Goal: Task Accomplishment & Management: Manage account settings

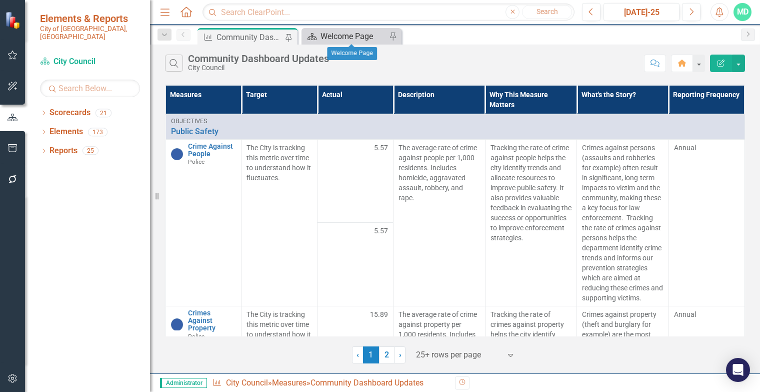
click at [332, 34] on div "Welcome Page" at bounding box center [354, 36] width 66 height 13
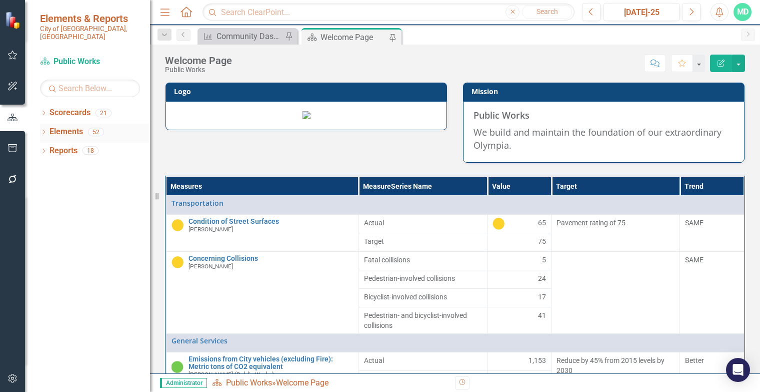
click at [48, 125] on div "Dropdown Elements 52" at bounding box center [95, 133] width 110 height 19
click at [56, 107] on link "Scorecards" at bounding box center [70, 113] width 41 height 12
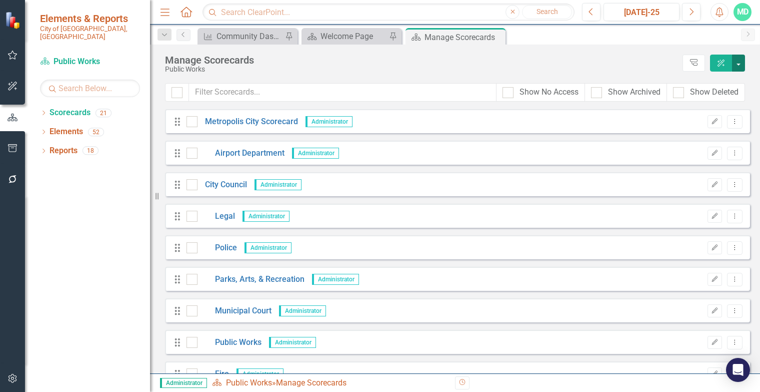
click at [736, 60] on button "button" at bounding box center [738, 63] width 13 height 17
click at [690, 101] on link "Add Add Scorecard" at bounding box center [693, 101] width 104 height 19
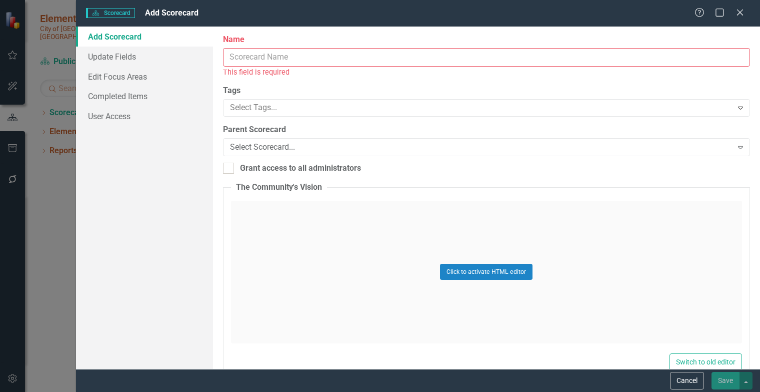
click at [319, 57] on input "Name" at bounding box center [486, 57] width 527 height 19
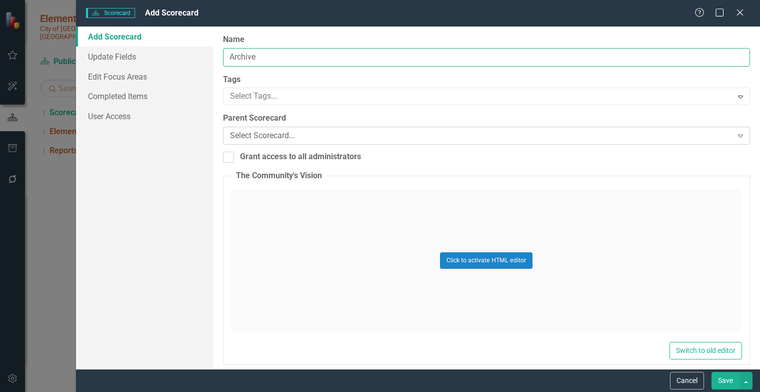
type input "Archive"
click at [290, 134] on div "Select Scorecard..." at bounding box center [481, 136] width 503 height 12
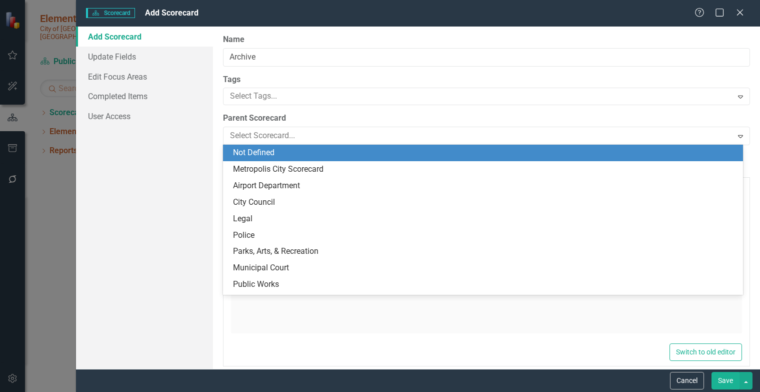
click at [320, 113] on label "Parent Scorecard" at bounding box center [486, 119] width 527 height 12
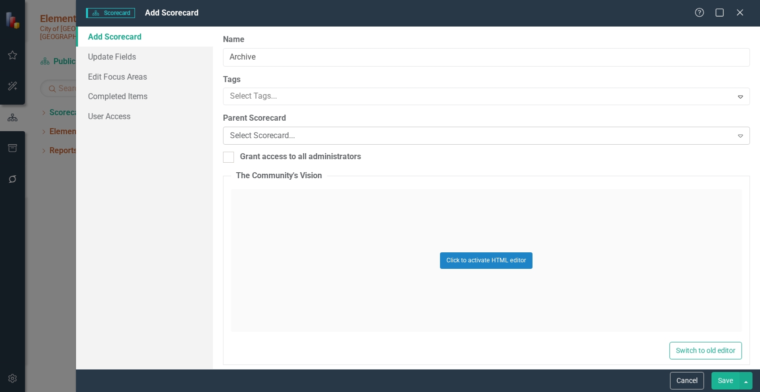
click at [304, 128] on div "Select Scorecard... Expand" at bounding box center [486, 136] width 527 height 18
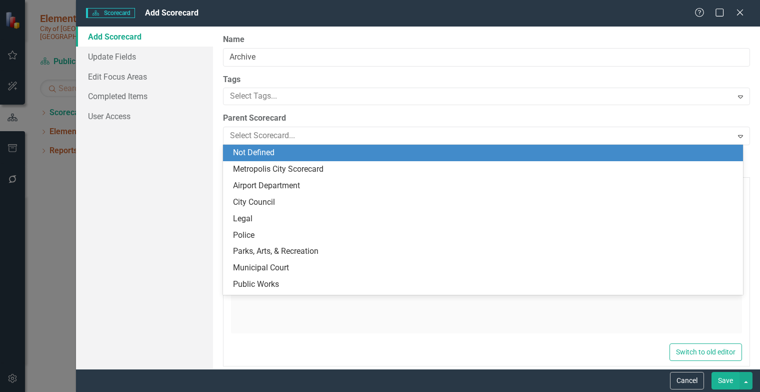
click at [286, 156] on div "Not Defined" at bounding box center [485, 153] width 504 height 12
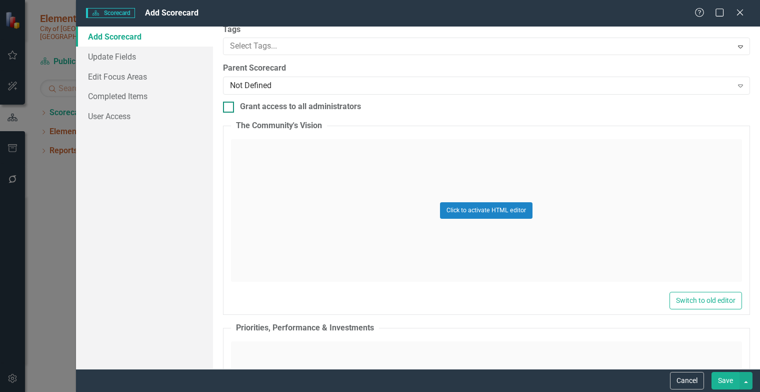
scroll to position [51, 0]
click at [229, 105] on input "Grant access to all administrators" at bounding box center [226, 104] width 7 height 7
checkbox input "true"
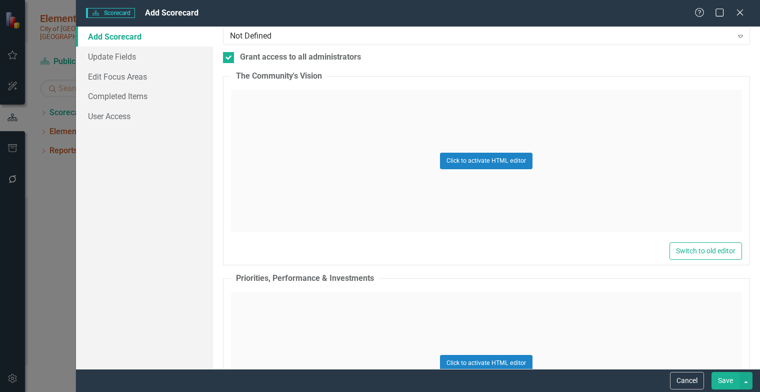
scroll to position [0, 0]
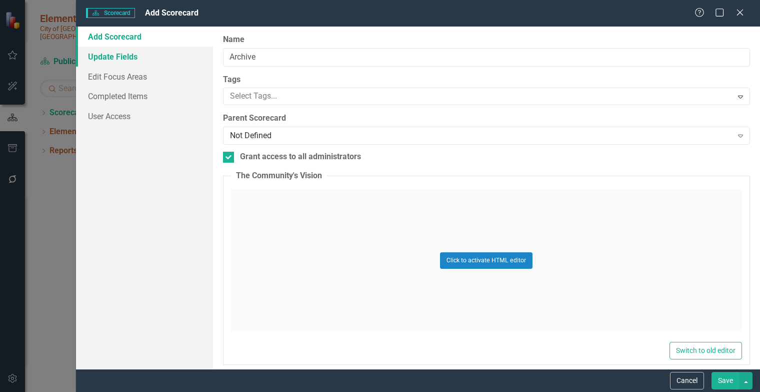
click at [121, 60] on link "Update Fields" at bounding box center [144, 57] width 137 height 20
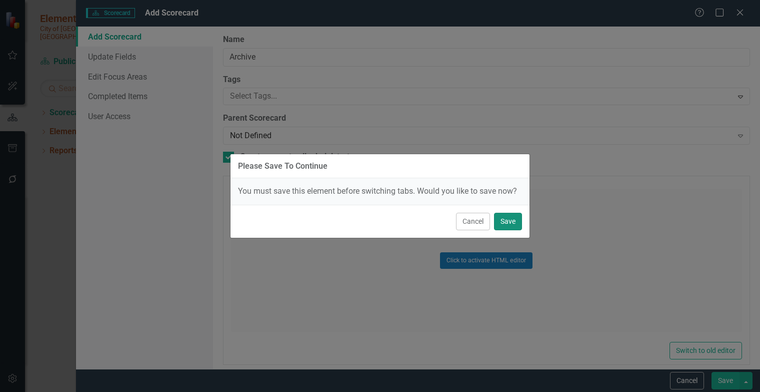
click at [509, 222] on button "Save" at bounding box center [508, 222] width 28 height 18
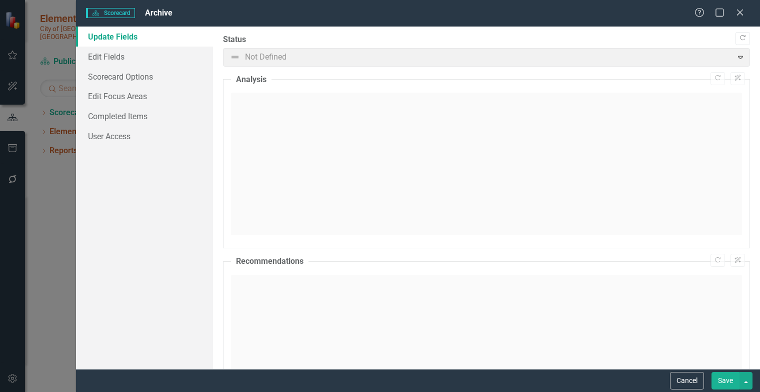
click at [726, 380] on button "Save" at bounding box center [726, 381] width 28 height 18
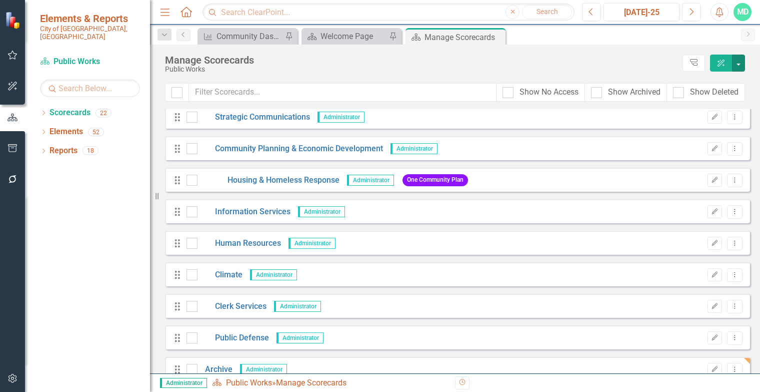
scroll to position [429, 0]
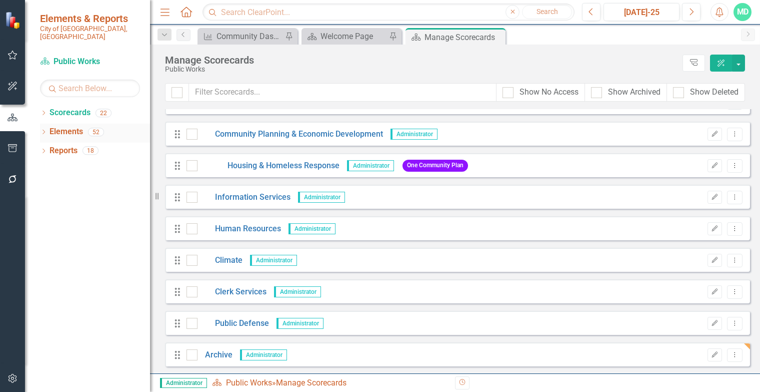
click at [64, 126] on link "Elements" at bounding box center [67, 132] width 34 height 12
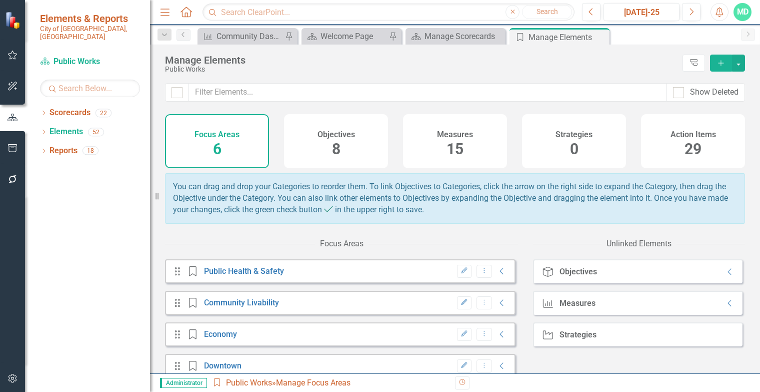
click at [461, 150] on div "Measures 15" at bounding box center [455, 141] width 104 height 54
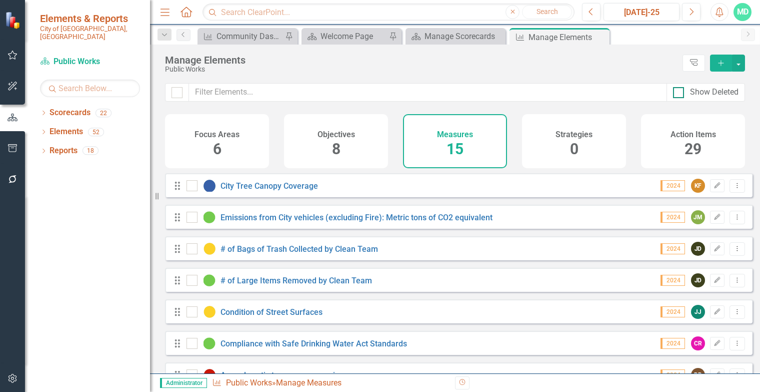
click at [680, 92] on div at bounding box center [678, 92] width 11 height 11
click at [680, 92] on input "Show Deleted" at bounding box center [676, 90] width 7 height 7
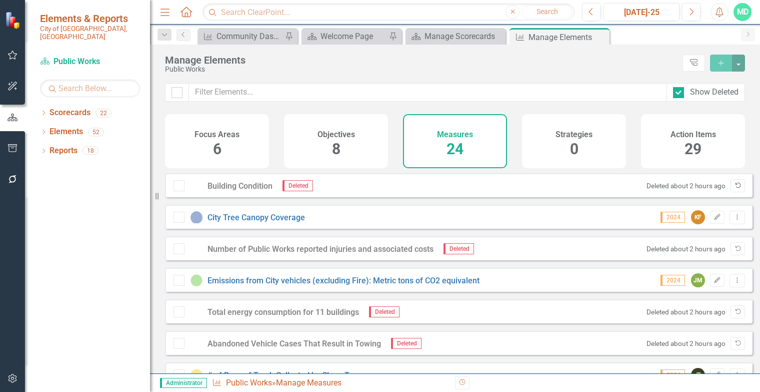
click at [736, 188] on icon "button" at bounding box center [739, 186] width 6 height 6
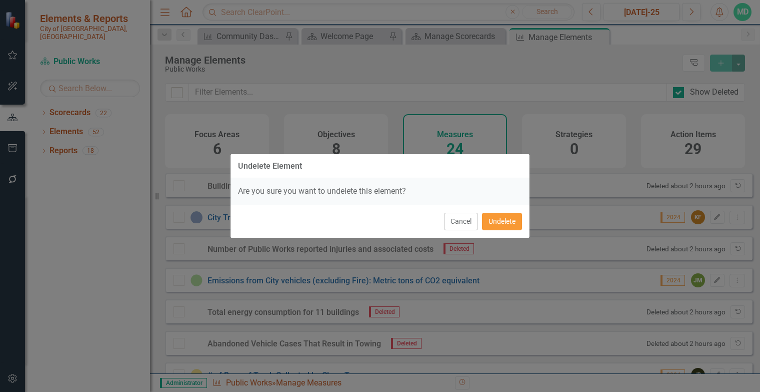
click at [498, 227] on button "Undelete" at bounding box center [502, 222] width 40 height 18
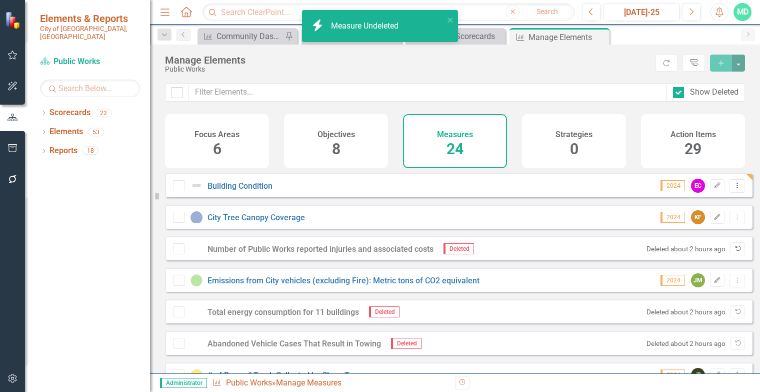
click at [734, 252] on icon "Undelete" at bounding box center [738, 249] width 8 height 6
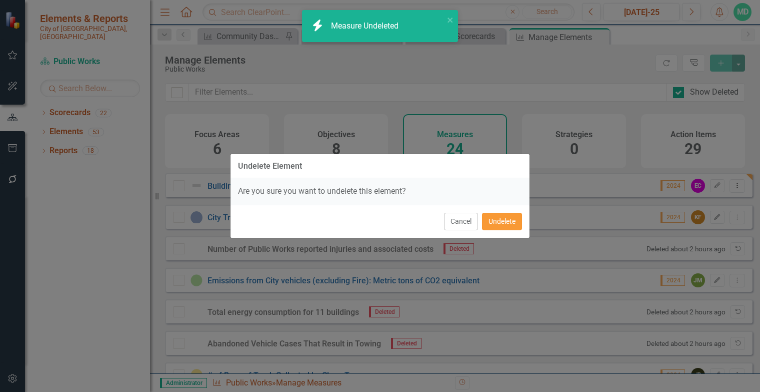
click at [508, 222] on button "Undelete" at bounding box center [502, 222] width 40 height 18
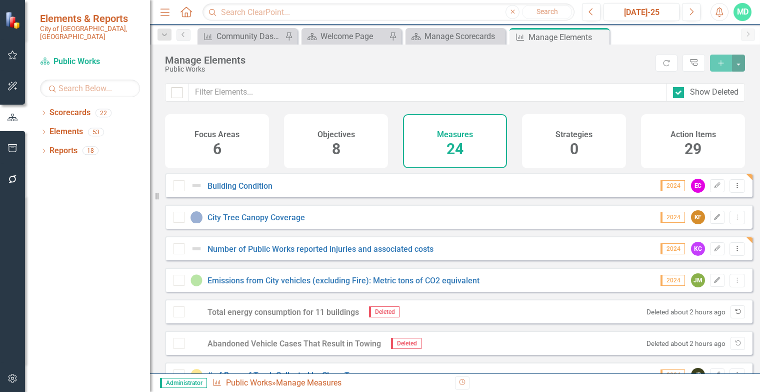
click at [732, 315] on button "Undelete" at bounding box center [738, 311] width 15 height 13
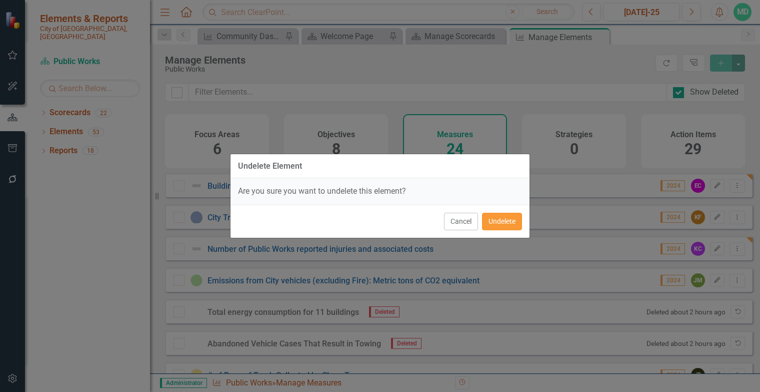
click at [508, 220] on button "Undelete" at bounding box center [502, 222] width 40 height 18
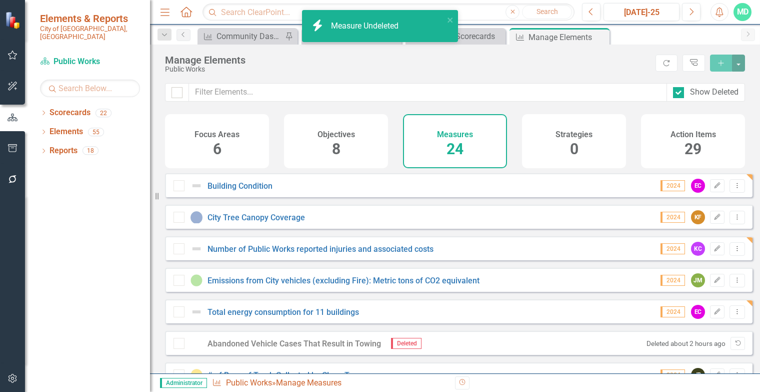
scroll to position [104, 0]
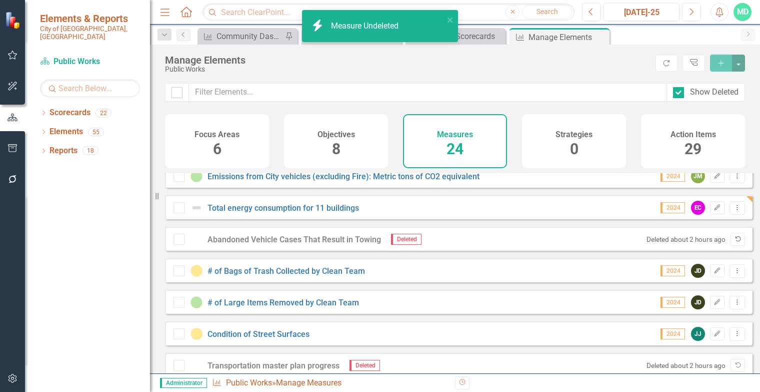
click at [734, 242] on icon "Undelete" at bounding box center [738, 239] width 8 height 6
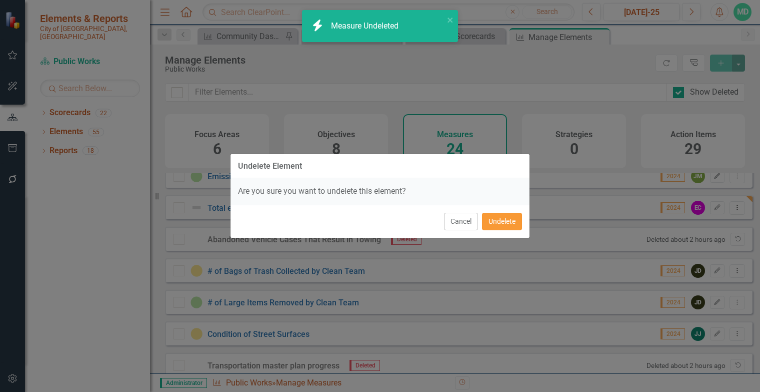
click at [501, 224] on button "Undelete" at bounding box center [502, 222] width 40 height 18
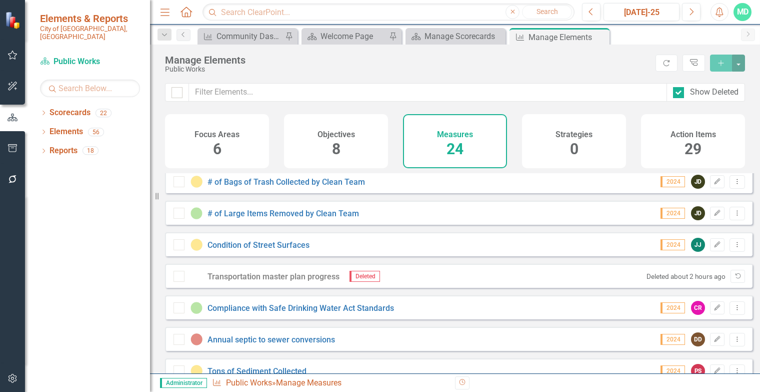
scroll to position [248, 0]
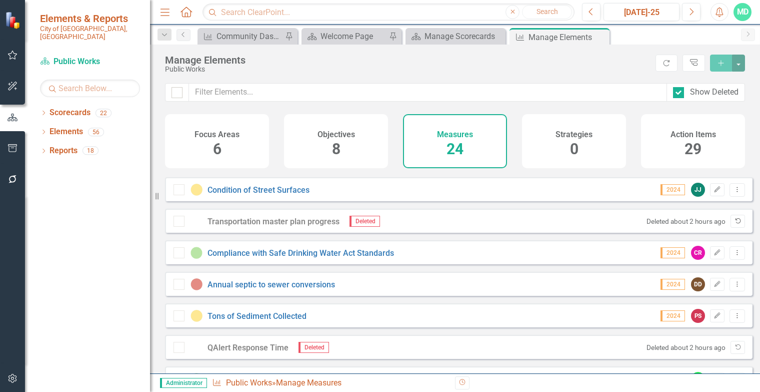
click at [736, 224] on icon "button" at bounding box center [739, 221] width 6 height 6
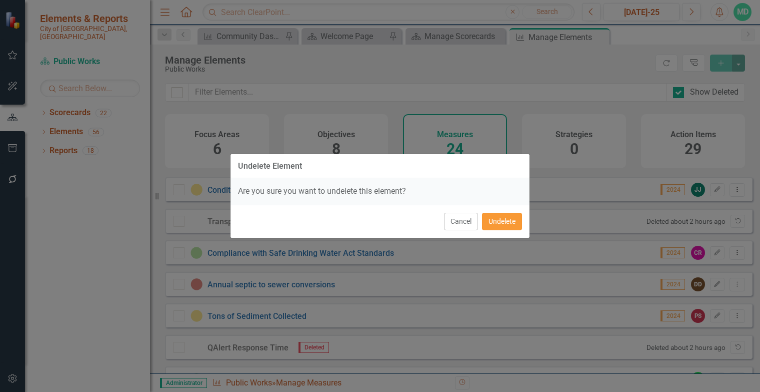
click at [512, 220] on button "Undelete" at bounding box center [502, 222] width 40 height 18
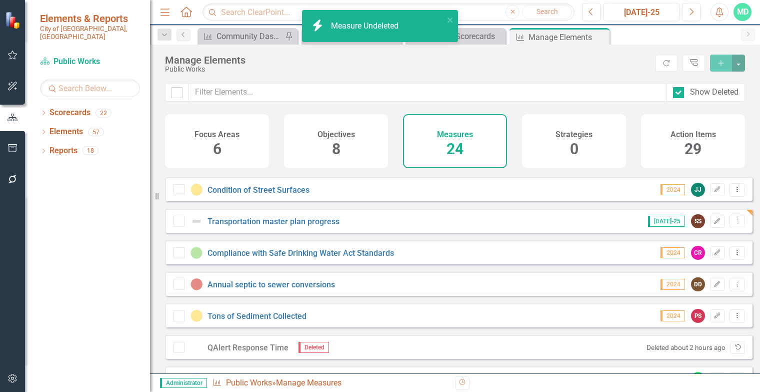
click at [734, 350] on icon "Undelete" at bounding box center [738, 347] width 8 height 6
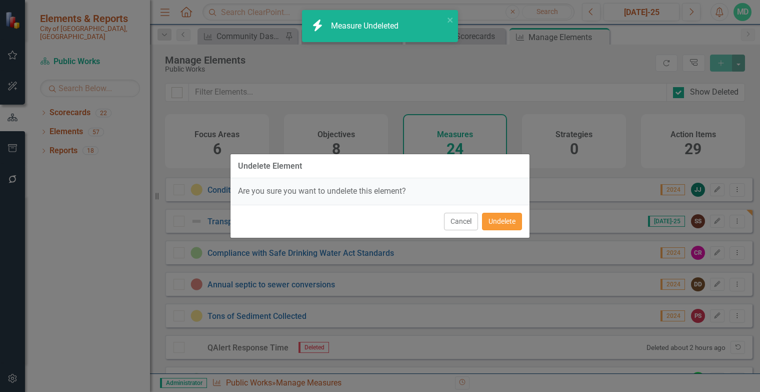
click at [498, 224] on button "Undelete" at bounding box center [502, 222] width 40 height 18
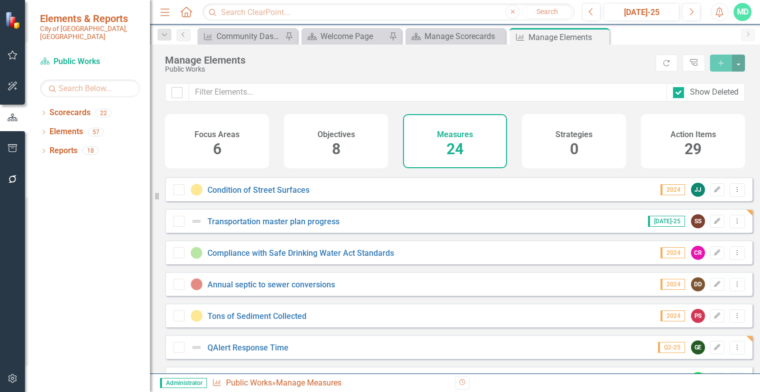
scroll to position [390, 0]
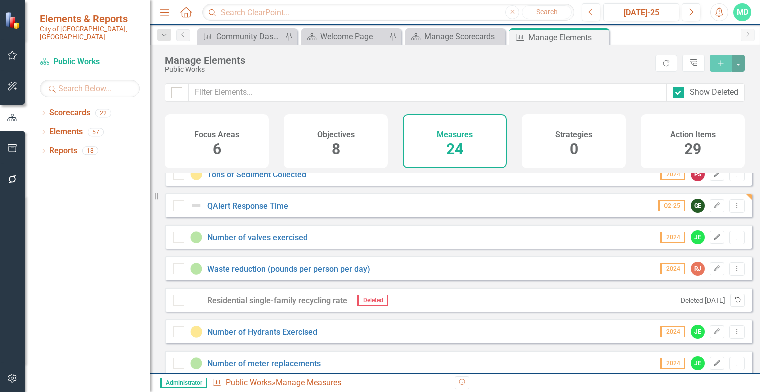
click at [734, 303] on icon "Undelete" at bounding box center [738, 300] width 8 height 6
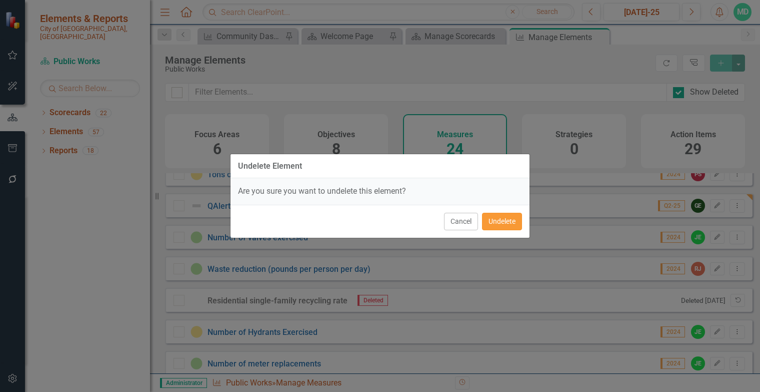
click at [502, 219] on button "Undelete" at bounding box center [502, 222] width 40 height 18
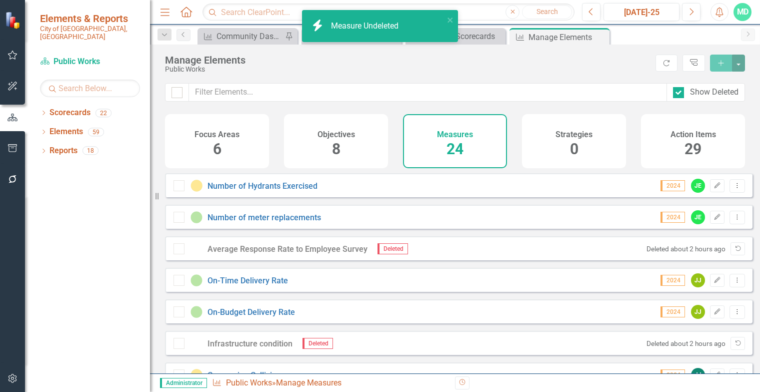
scroll to position [542, 0]
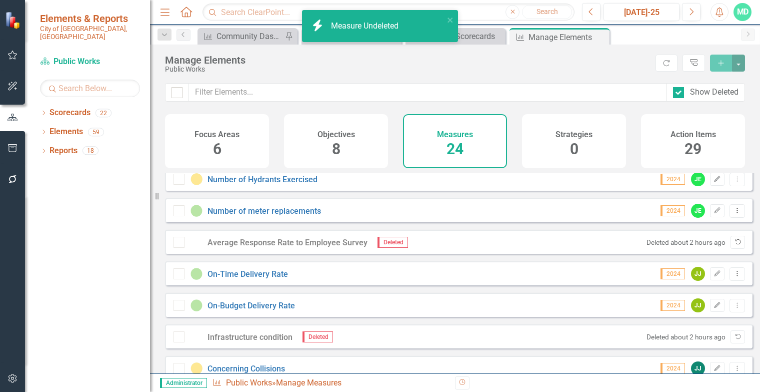
click at [734, 245] on icon "Undelete" at bounding box center [738, 242] width 8 height 6
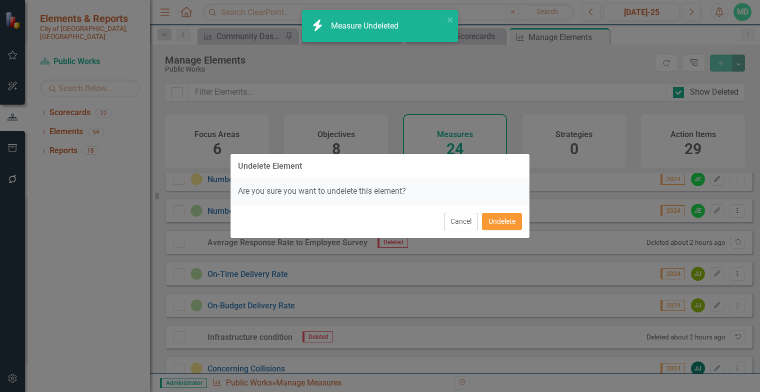
click at [504, 220] on button "Undelete" at bounding box center [502, 222] width 40 height 18
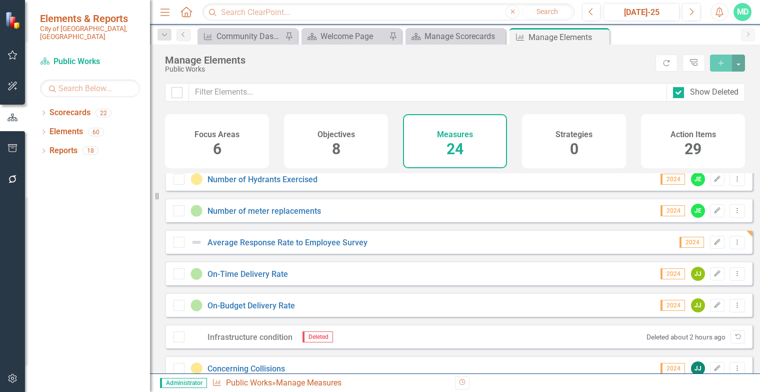
scroll to position [563, 0]
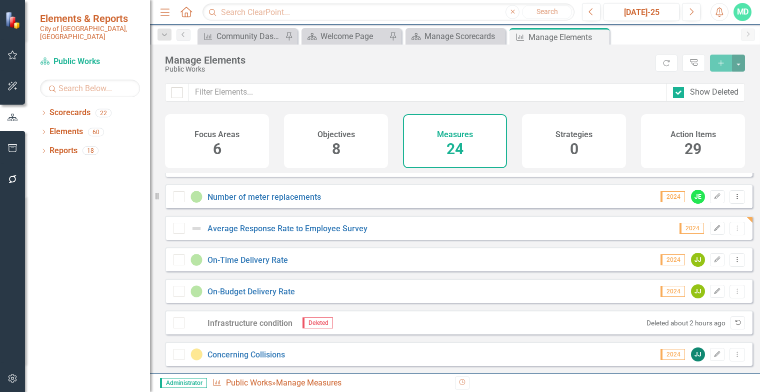
click at [734, 323] on icon "Undelete" at bounding box center [738, 323] width 8 height 6
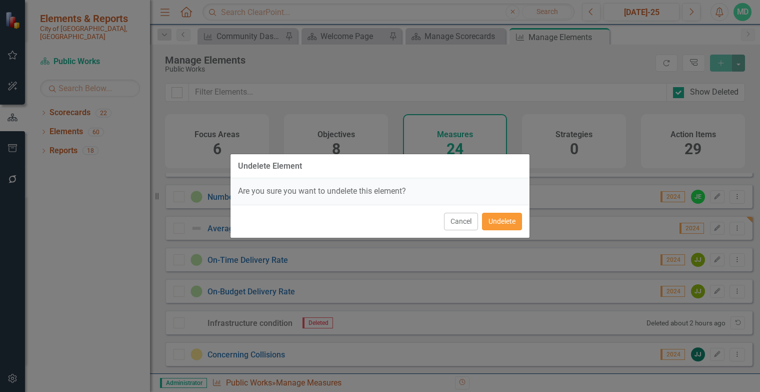
click at [497, 222] on button "Undelete" at bounding box center [502, 222] width 40 height 18
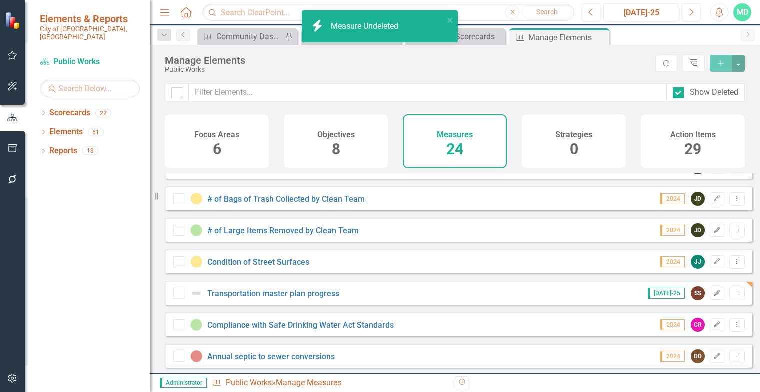
scroll to position [0, 0]
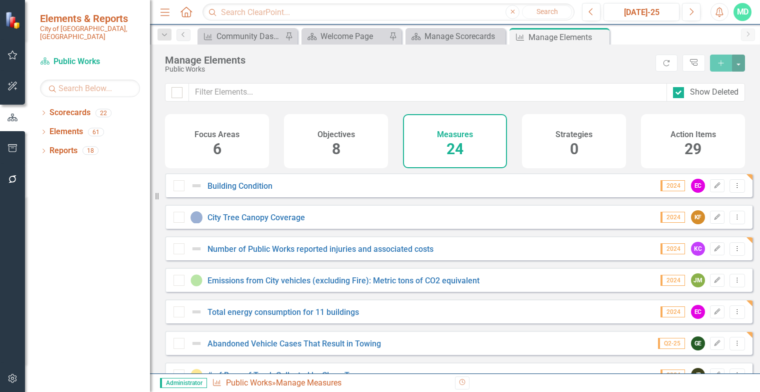
click at [177, 254] on div at bounding box center [179, 248] width 11 height 11
click at [179, 223] on div at bounding box center [179, 217] width 11 height 11
click at [327, 148] on div "Objectives 8" at bounding box center [336, 141] width 104 height 54
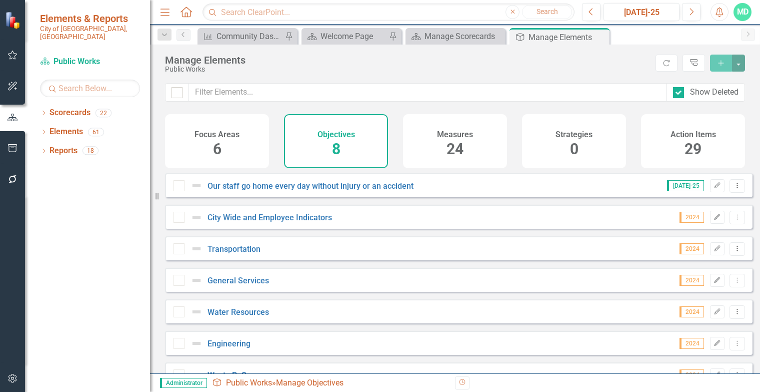
click at [464, 139] on div "24" at bounding box center [455, 150] width 17 height 22
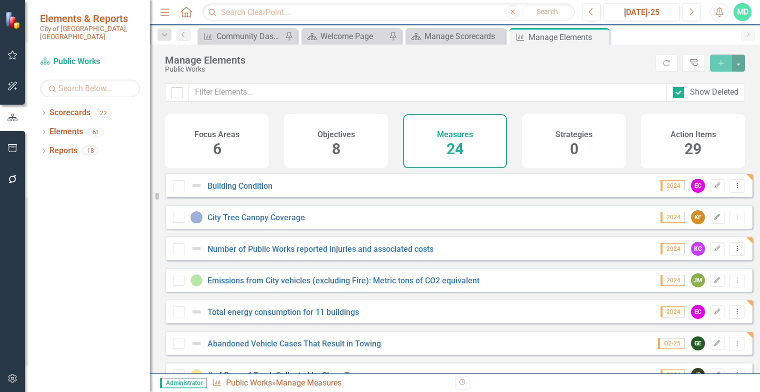
click at [180, 191] on div at bounding box center [179, 185] width 11 height 11
click at [679, 91] on input "Show Deleted" at bounding box center [676, 90] width 7 height 7
checkbox input "false"
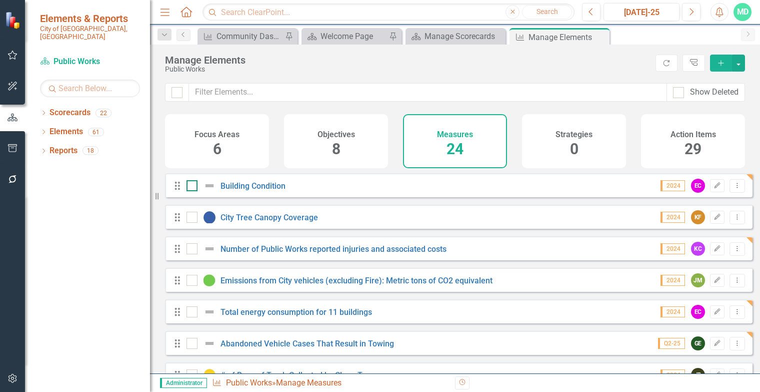
click at [192, 191] on div at bounding box center [192, 185] width 11 height 11
click at [192, 187] on input "checkbox" at bounding box center [190, 183] width 7 height 7
checkbox input "true"
click at [190, 250] on input "checkbox" at bounding box center [190, 246] width 7 height 7
checkbox input "true"
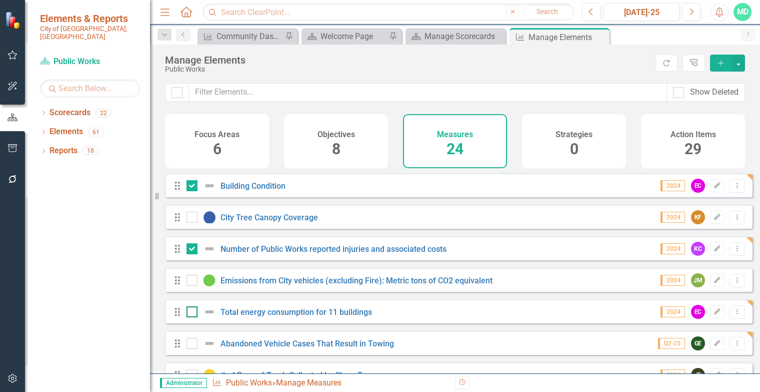
click at [191, 313] on input "checkbox" at bounding box center [190, 309] width 7 height 7
checkbox input "true"
click at [190, 349] on div at bounding box center [192, 343] width 11 height 11
click at [190, 344] on input "checkbox" at bounding box center [190, 341] width 7 height 7
checkbox input "true"
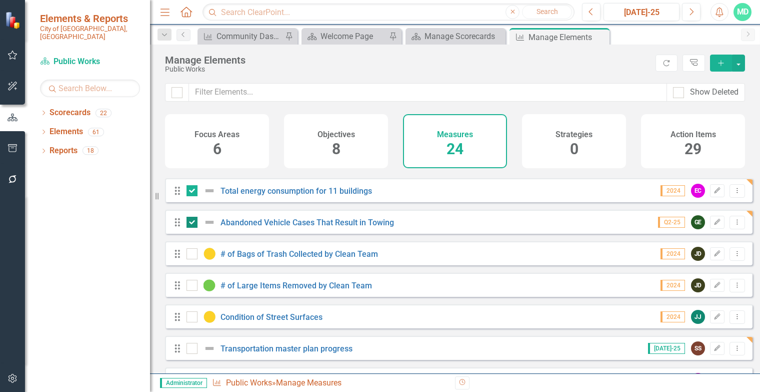
scroll to position [154, 0]
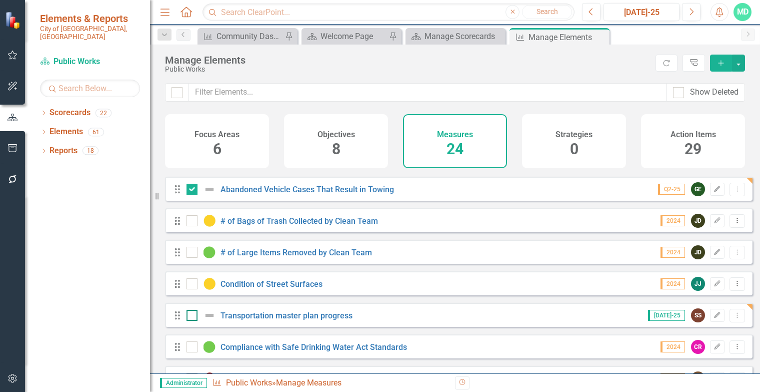
click at [191, 316] on input "checkbox" at bounding box center [190, 313] width 7 height 7
checkbox input "true"
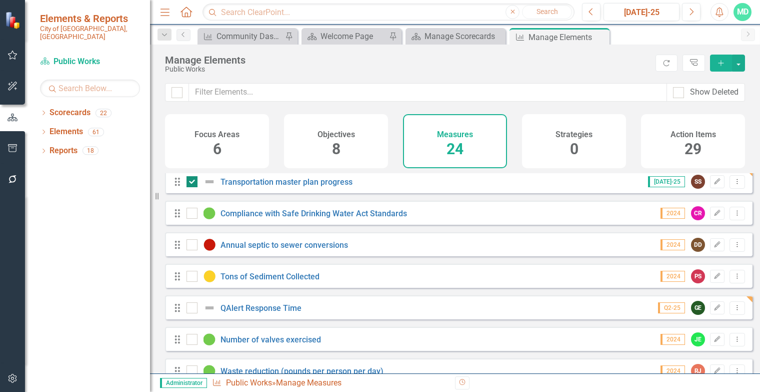
scroll to position [300, 0]
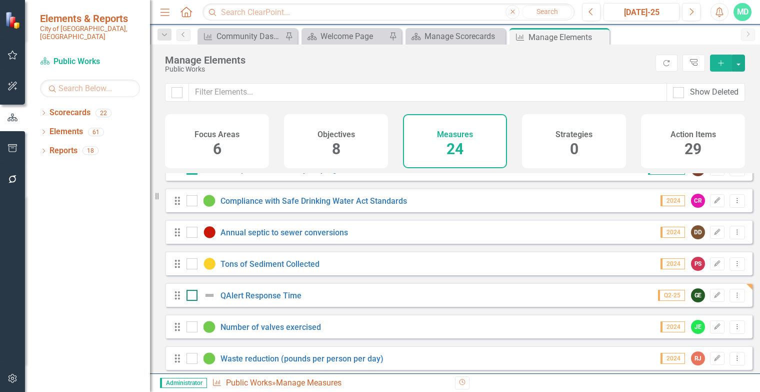
click at [190, 296] on input "checkbox" at bounding box center [190, 293] width 7 height 7
checkbox input "true"
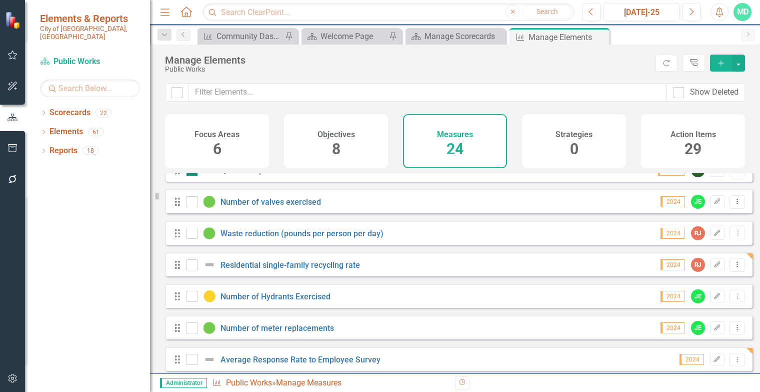
scroll to position [428, 0]
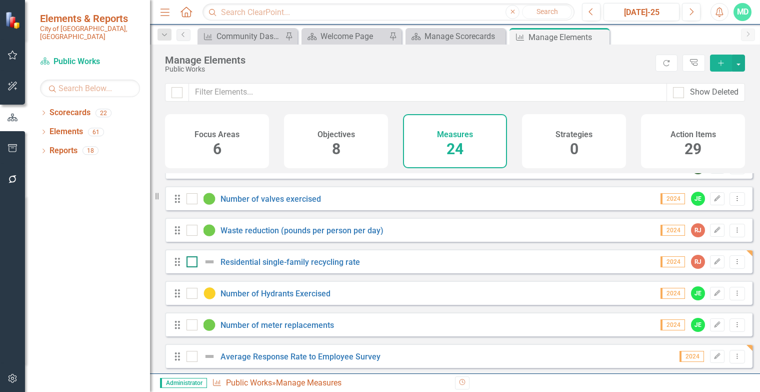
click at [192, 263] on input "checkbox" at bounding box center [190, 259] width 7 height 7
checkbox input "true"
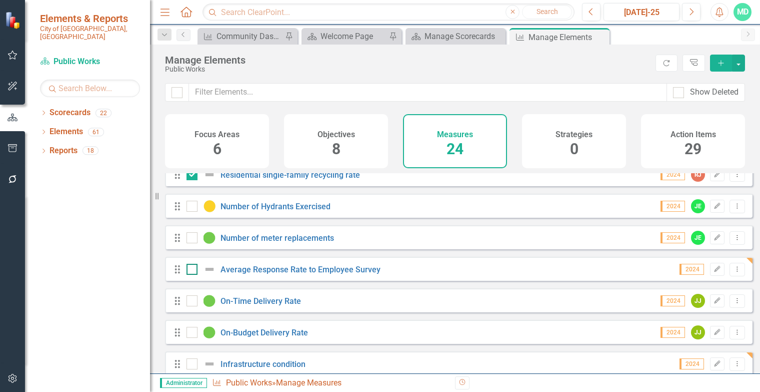
click at [192, 270] on input "checkbox" at bounding box center [190, 267] width 7 height 7
checkbox input "true"
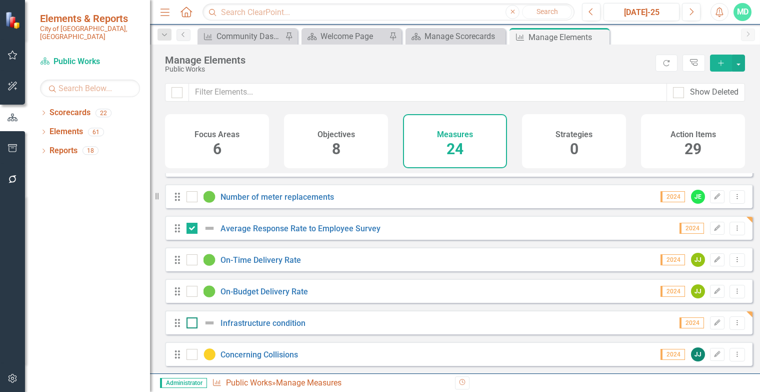
click at [191, 323] on input "checkbox" at bounding box center [190, 320] width 7 height 7
checkbox input "true"
click at [738, 63] on button "button" at bounding box center [738, 63] width 13 height 17
click at [700, 113] on link "Edit Multiple Edit Multiple" at bounding box center [705, 118] width 79 height 19
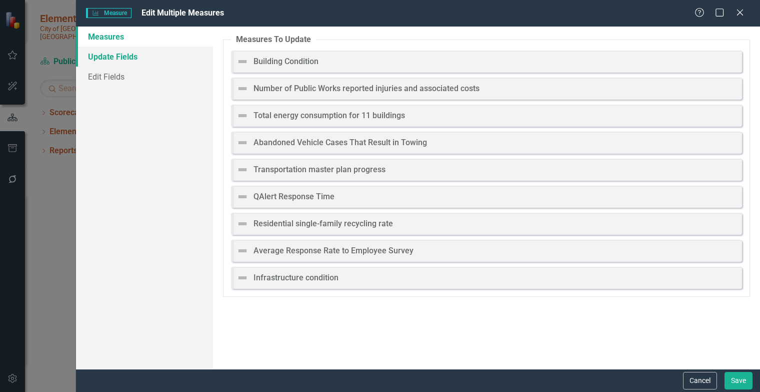
click at [128, 62] on link "Update Fields" at bounding box center [144, 57] width 137 height 20
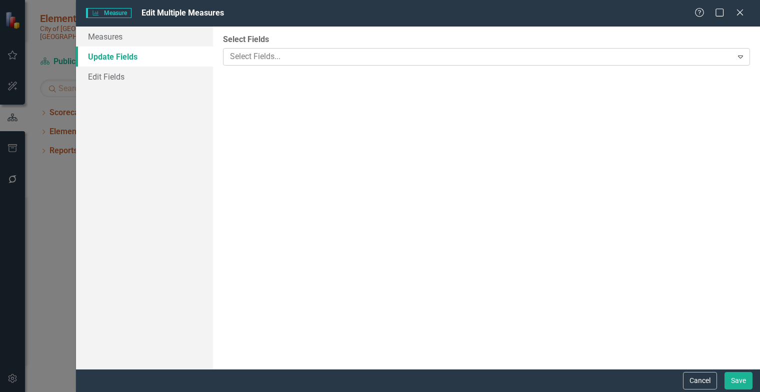
click at [302, 59] on div at bounding box center [479, 57] width 507 height 14
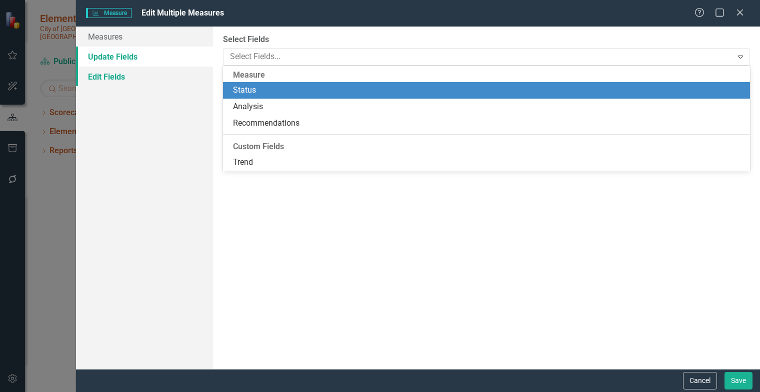
click at [121, 72] on link "Edit Fields" at bounding box center [144, 77] width 137 height 20
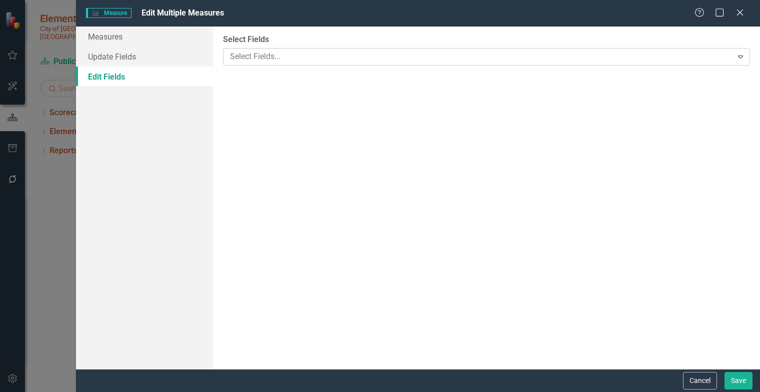
click at [318, 62] on div at bounding box center [479, 57] width 507 height 14
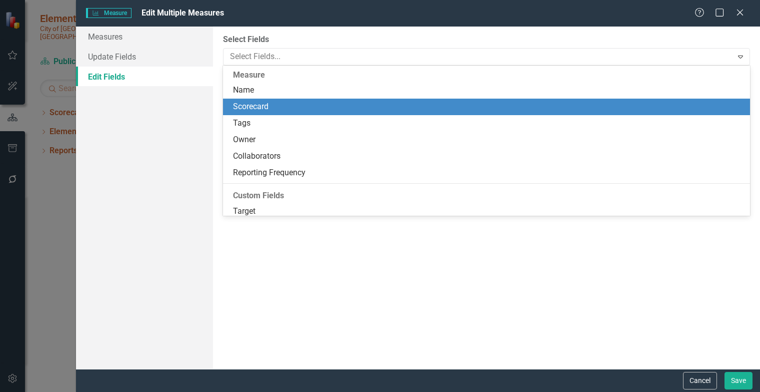
click at [270, 104] on div "Scorecard" at bounding box center [488, 107] width 511 height 12
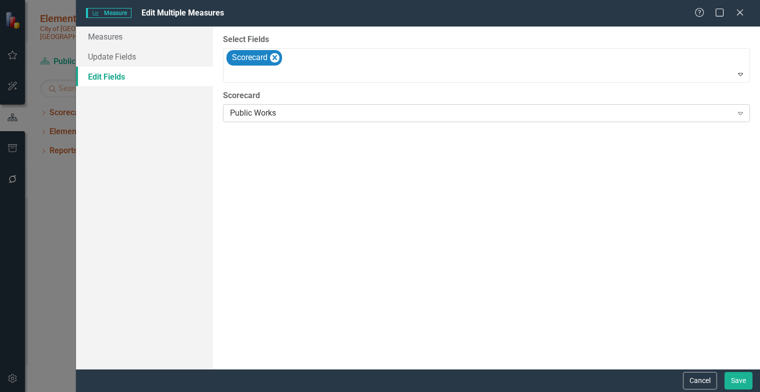
click at [271, 112] on div "Public Works" at bounding box center [481, 114] width 503 height 12
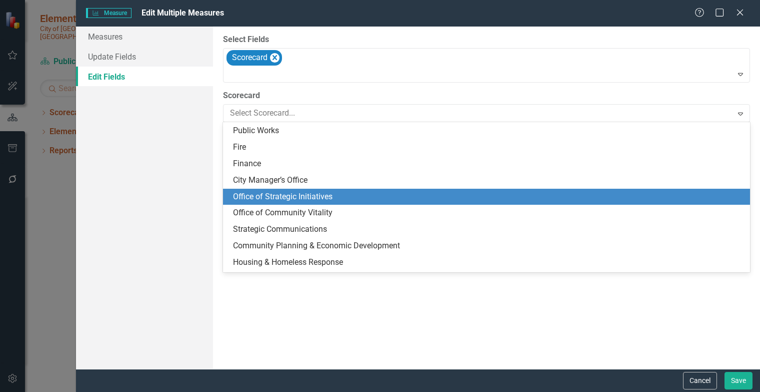
scroll to position [211, 0]
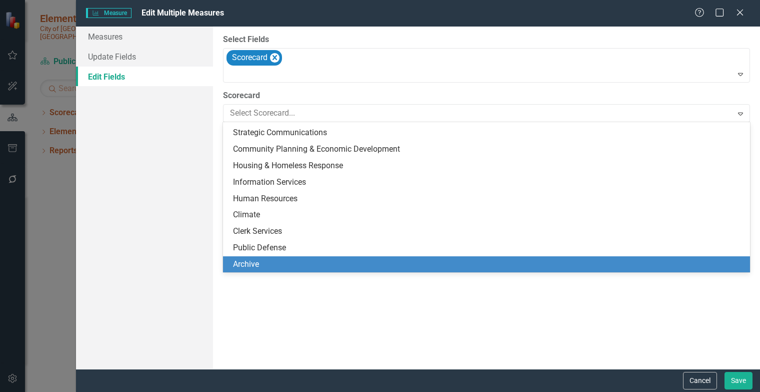
click at [256, 264] on div "Archive" at bounding box center [488, 265] width 511 height 12
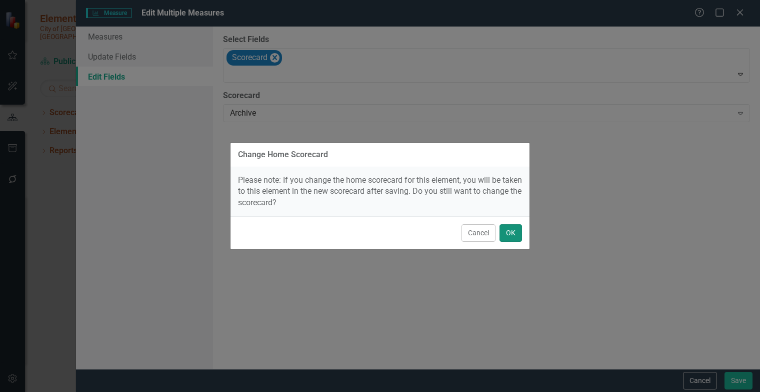
click at [511, 234] on button "OK" at bounding box center [511, 233] width 23 height 18
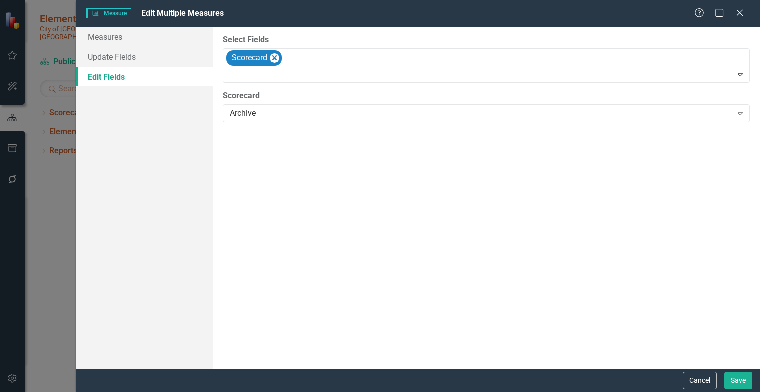
click at [734, 371] on div "Cancel Save" at bounding box center [418, 380] width 684 height 23
click at [734, 381] on button "Save" at bounding box center [739, 381] width 28 height 18
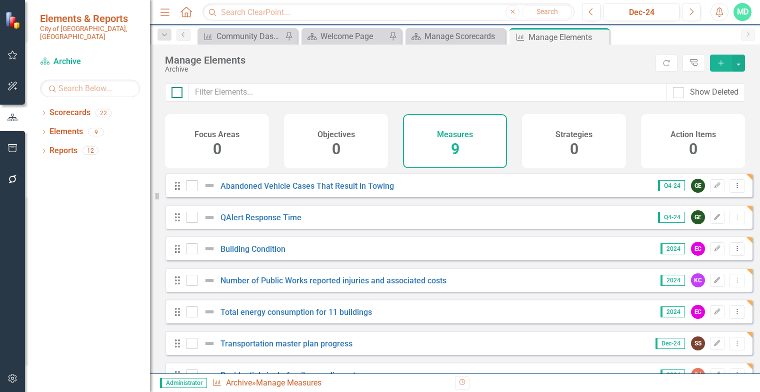
click at [176, 96] on div at bounding box center [177, 92] width 11 height 11
click at [176, 94] on input "checkbox" at bounding box center [175, 90] width 7 height 7
checkbox input "true"
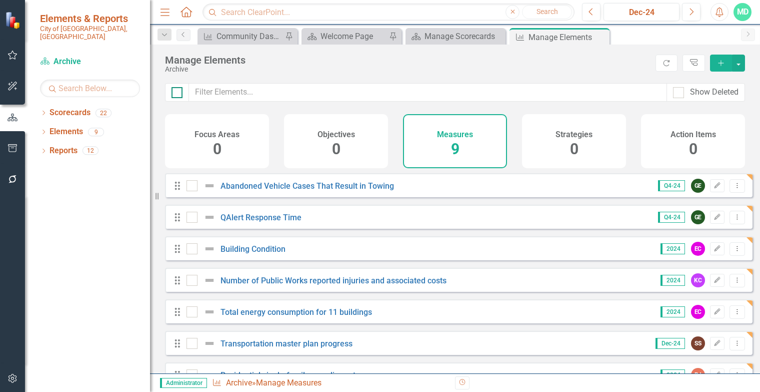
checkbox input "true"
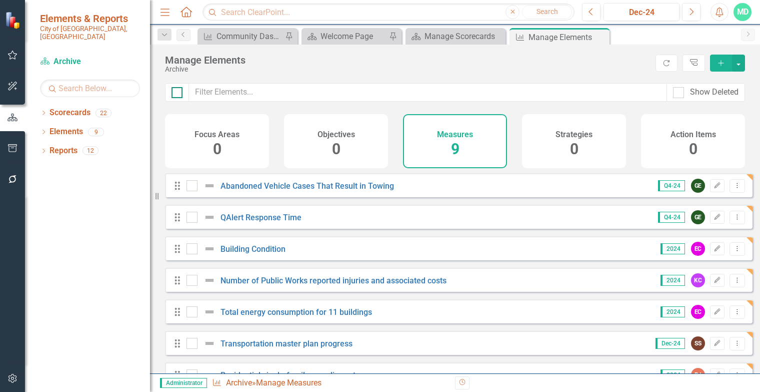
checkbox input "true"
click at [743, 64] on button "button" at bounding box center [738, 63] width 13 height 17
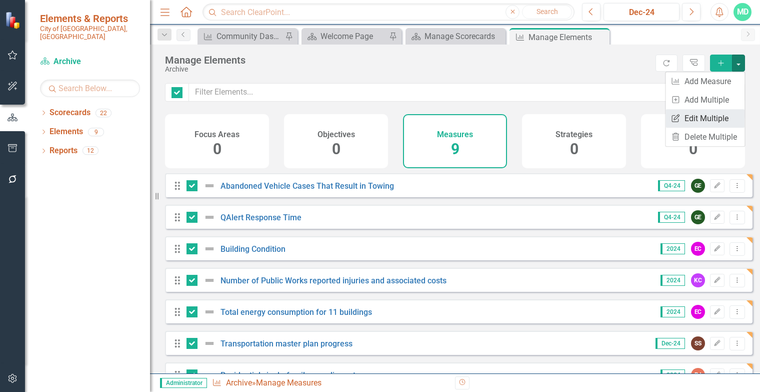
click at [709, 115] on link "Edit Multiple Edit Multiple" at bounding box center [705, 118] width 79 height 19
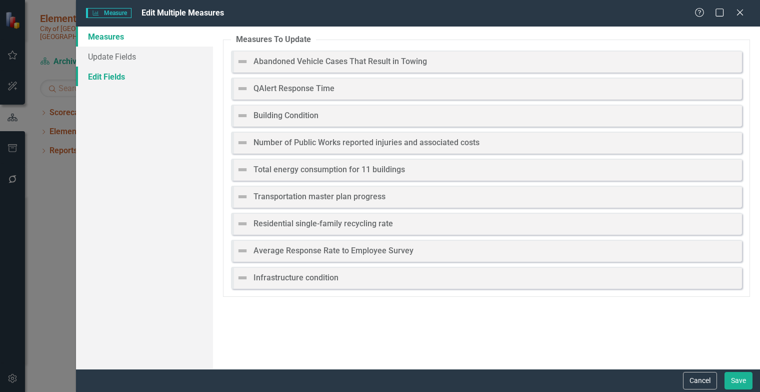
click at [110, 78] on link "Edit Fields" at bounding box center [144, 77] width 137 height 20
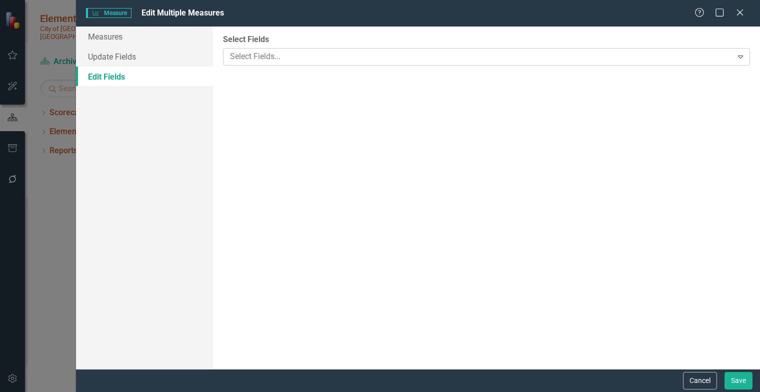
click at [412, 59] on div at bounding box center [479, 57] width 507 height 14
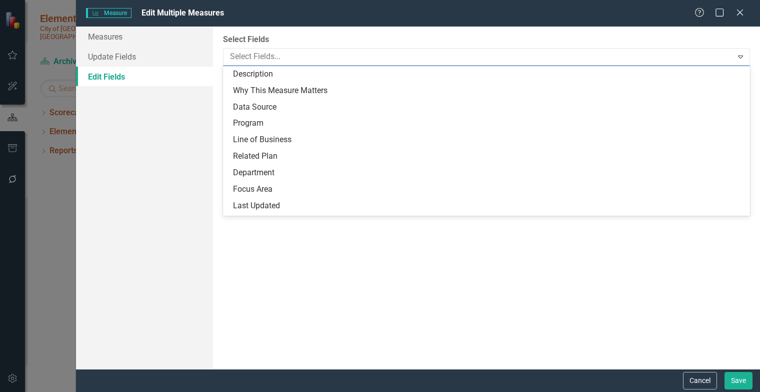
scroll to position [172, 0]
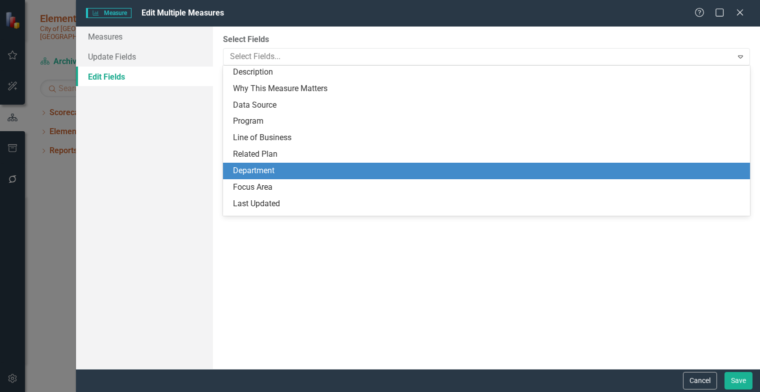
click at [302, 166] on div "Department" at bounding box center [488, 171] width 511 height 12
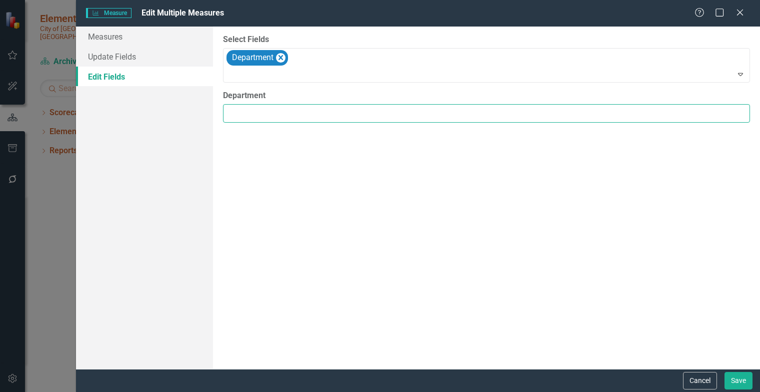
click at [292, 114] on input "Department" at bounding box center [486, 113] width 527 height 19
type input "Public Works"
click at [735, 378] on button "Save" at bounding box center [739, 381] width 28 height 18
checkbox input "false"
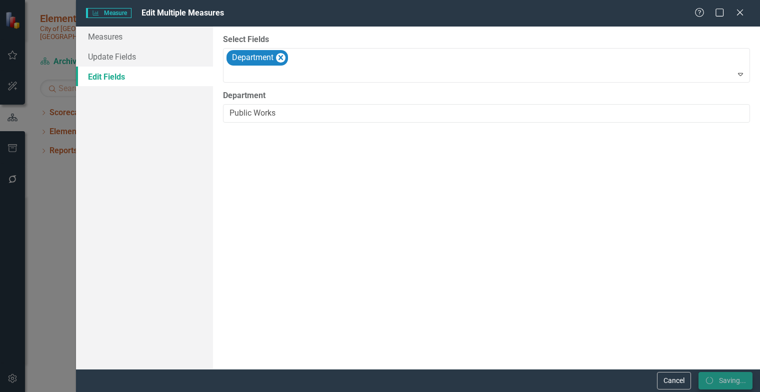
checkbox input "false"
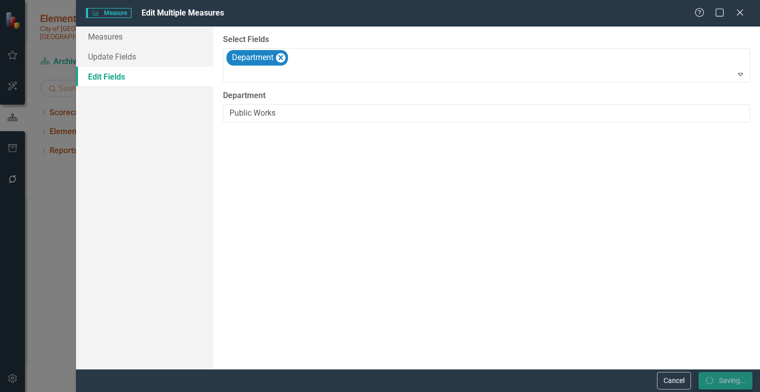
checkbox input "false"
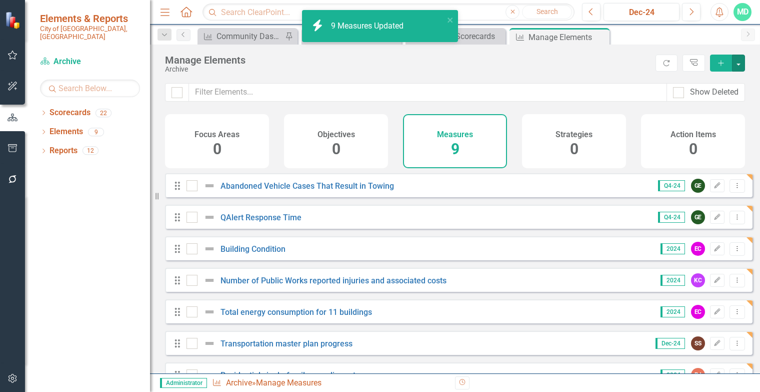
checkbox input "false"
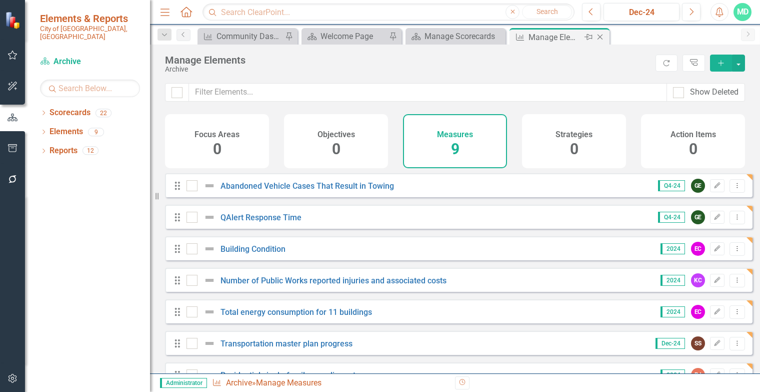
click at [598, 37] on icon "Close" at bounding box center [600, 37] width 10 height 8
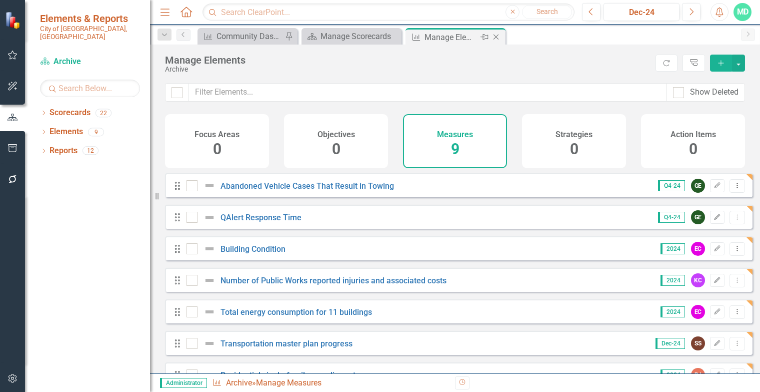
click at [500, 37] on icon "Close" at bounding box center [496, 37] width 10 height 8
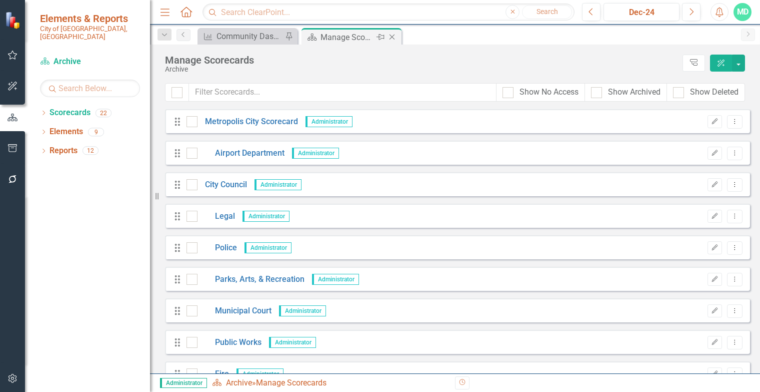
click at [358, 40] on div "Manage Scorecards" at bounding box center [348, 37] width 54 height 13
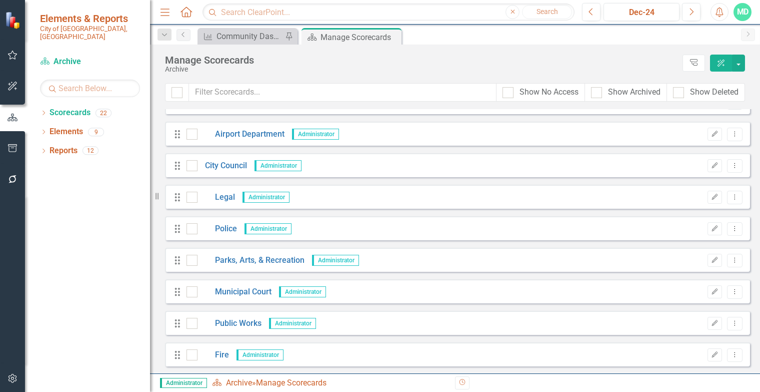
scroll to position [20, 0]
click at [76, 107] on link "Scorecards" at bounding box center [70, 113] width 41 height 12
click at [44, 111] on icon "Dropdown" at bounding box center [43, 114] width 7 height 6
click at [49, 147] on icon "Dropdown" at bounding box center [49, 150] width 8 height 6
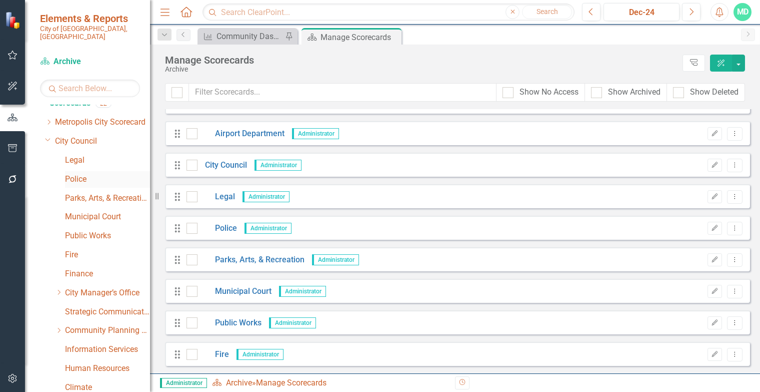
scroll to position [9, 0]
click at [77, 231] on link "Public Works" at bounding box center [107, 237] width 85 height 12
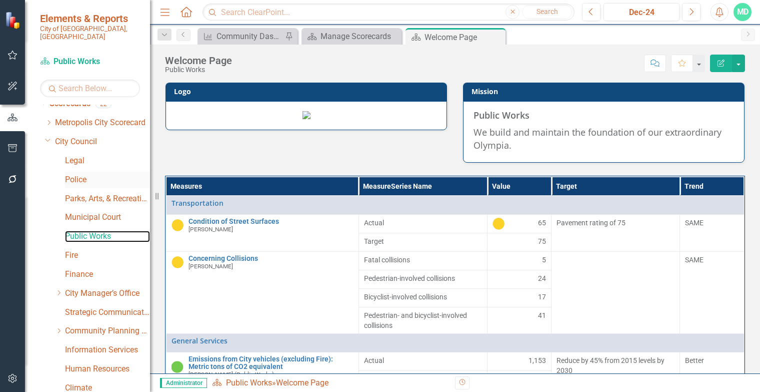
scroll to position [102, 0]
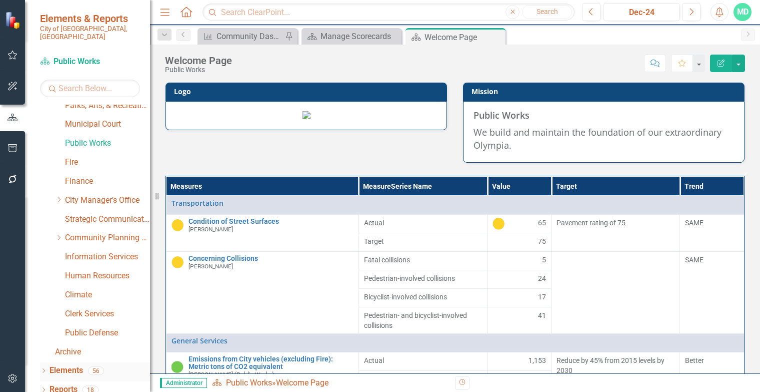
click at [72, 365] on link "Elements" at bounding box center [67, 371] width 34 height 12
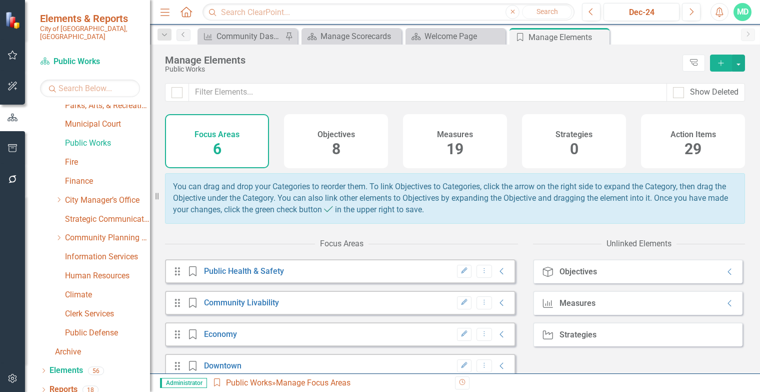
click at [452, 141] on span "19" at bounding box center [455, 149] width 17 height 18
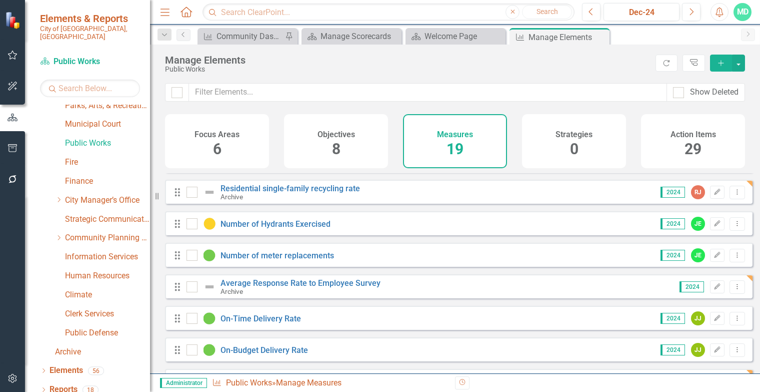
scroll to position [405, 0]
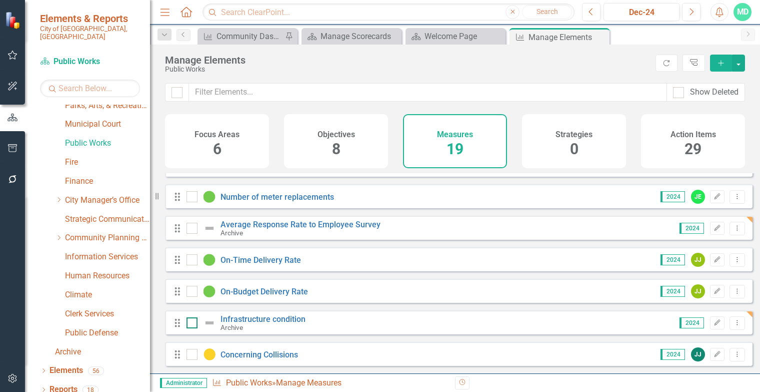
click at [190, 325] on div at bounding box center [192, 322] width 11 height 11
click at [190, 324] on input "checkbox" at bounding box center [190, 320] width 7 height 7
checkbox input "true"
click at [193, 228] on div at bounding box center [192, 228] width 11 height 11
click at [193, 228] on input "checkbox" at bounding box center [190, 226] width 7 height 7
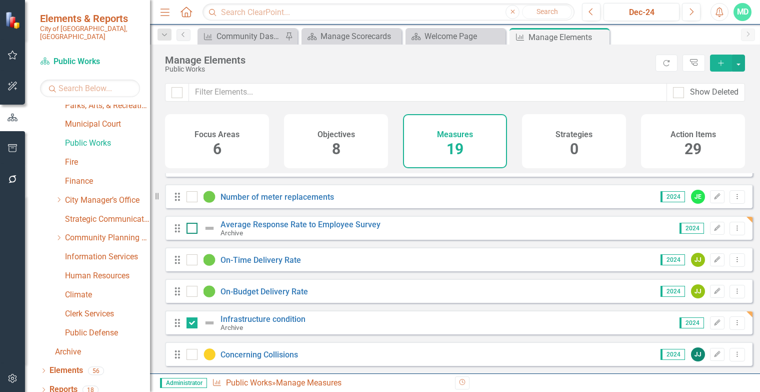
checkbox input "true"
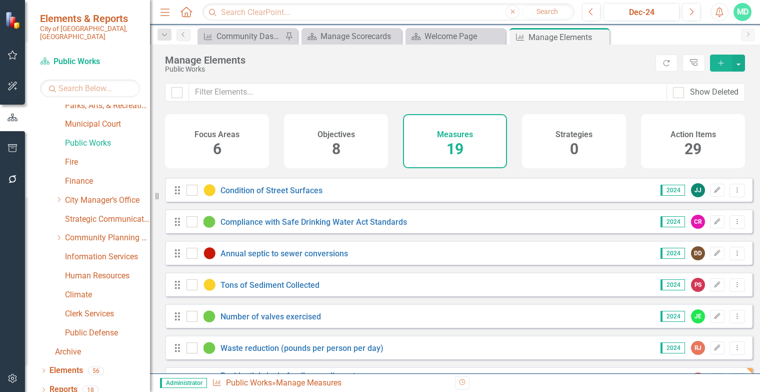
scroll to position [0, 0]
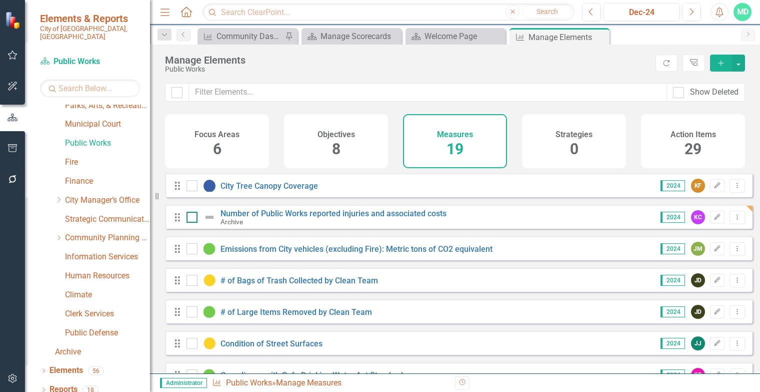
click at [191, 218] on input "checkbox" at bounding box center [190, 215] width 7 height 7
checkbox input "true"
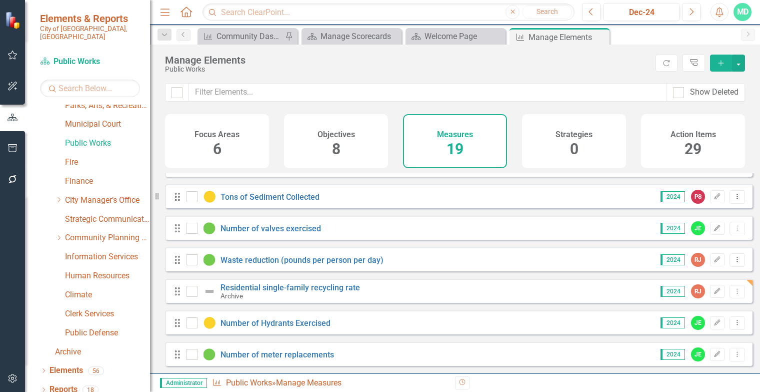
scroll to position [242, 0]
click at [192, 292] on input "checkbox" at bounding box center [190, 288] width 7 height 7
checkbox input "true"
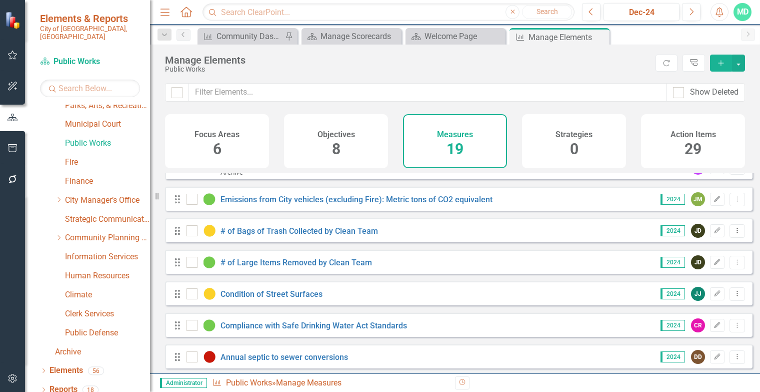
scroll to position [0, 0]
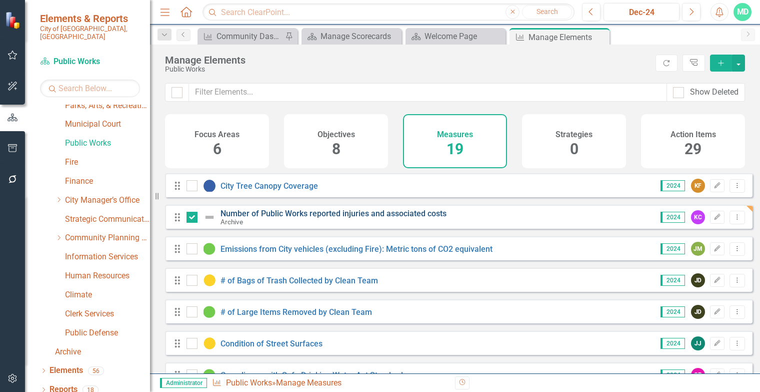
click at [366, 218] on link "Number of Public Works reported injuries and associated costs" at bounding box center [334, 214] width 226 height 10
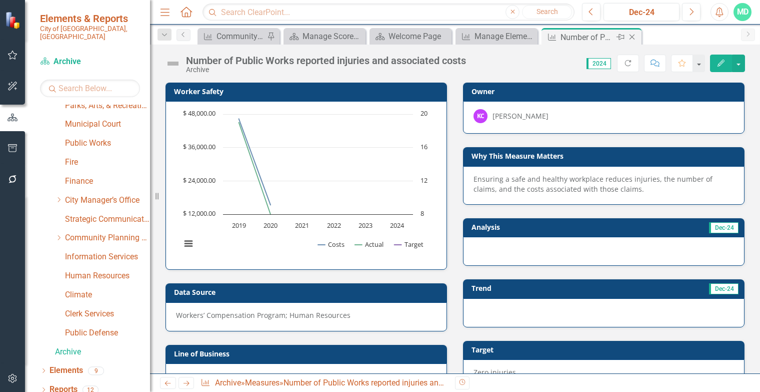
click at [632, 36] on icon "Close" at bounding box center [632, 37] width 10 height 8
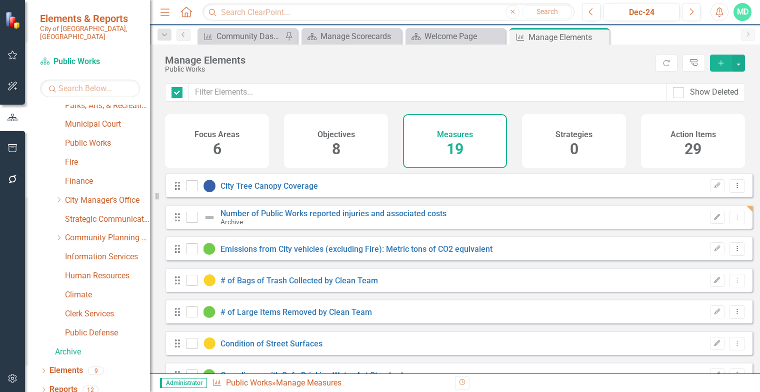
checkbox input "false"
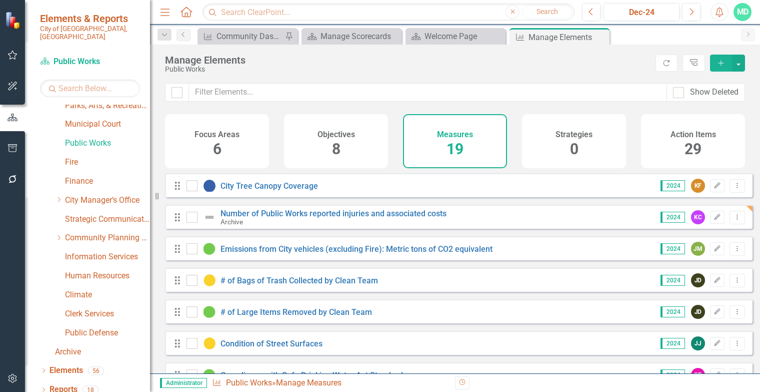
click at [398, 215] on div "Drag Number of Public Works reported injuries and associated costs Archive 2024…" at bounding box center [459, 217] width 588 height 24
click at [394, 218] on link "Number of Public Works reported injuries and associated costs" at bounding box center [334, 214] width 226 height 10
